Goal: Task Accomplishment & Management: Use online tool/utility

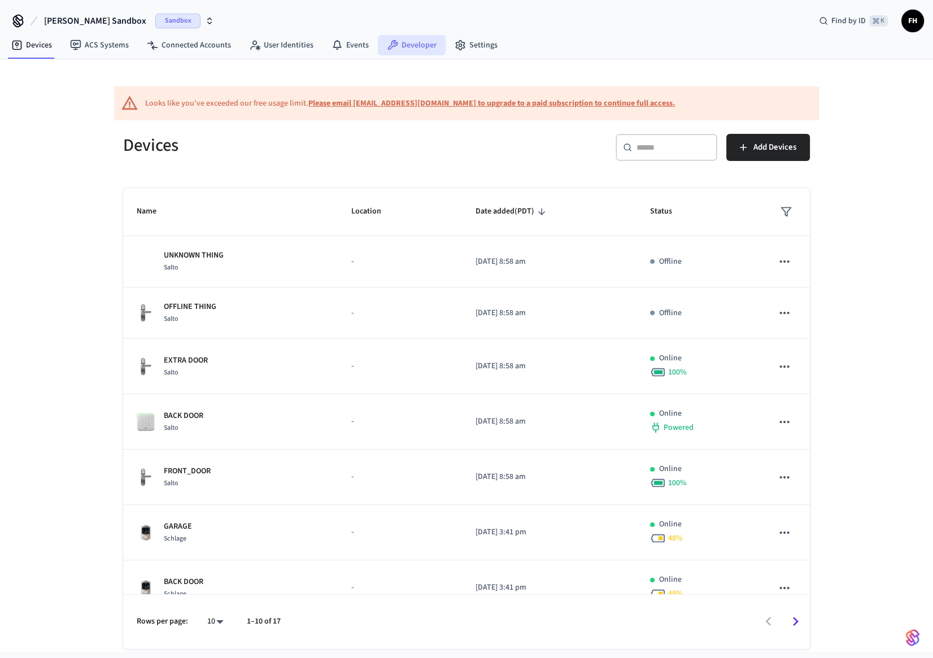
click at [407, 50] on link "Developer" at bounding box center [412, 45] width 68 height 20
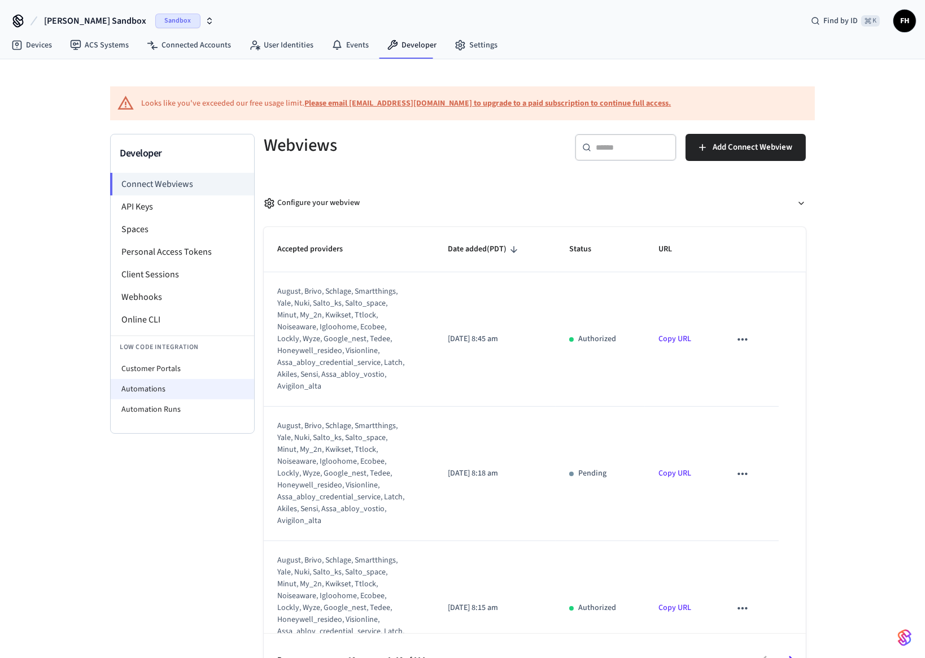
click at [163, 389] on li "Automations" at bounding box center [182, 389] width 143 height 20
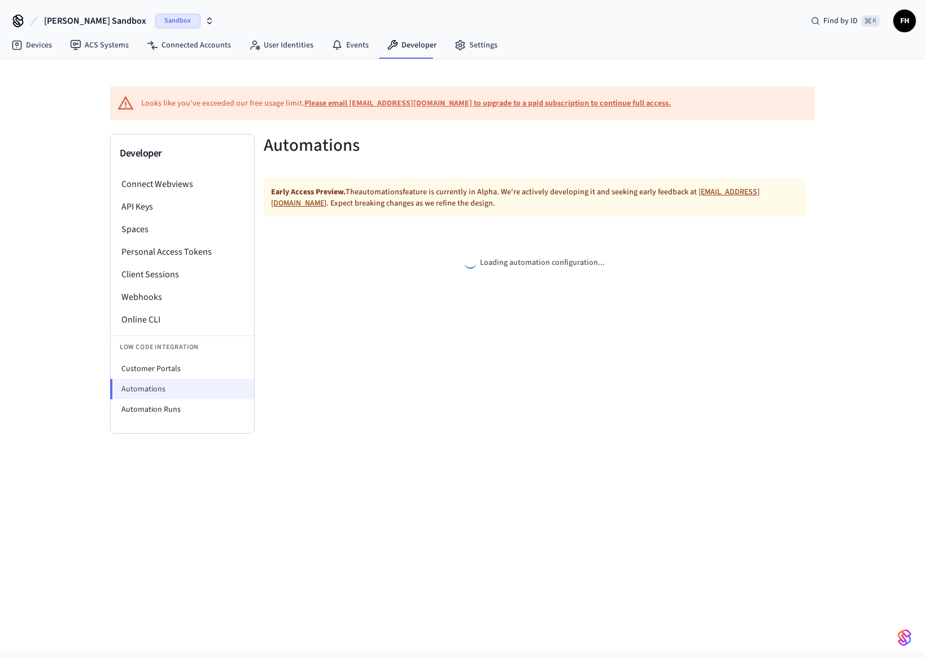
select select "**********"
